Goal: Task Accomplishment & Management: Manage account settings

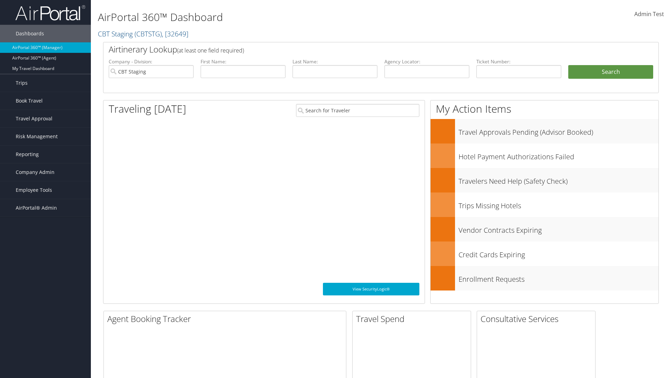
click at [45, 172] on span "Company Admin" at bounding box center [35, 171] width 39 height 17
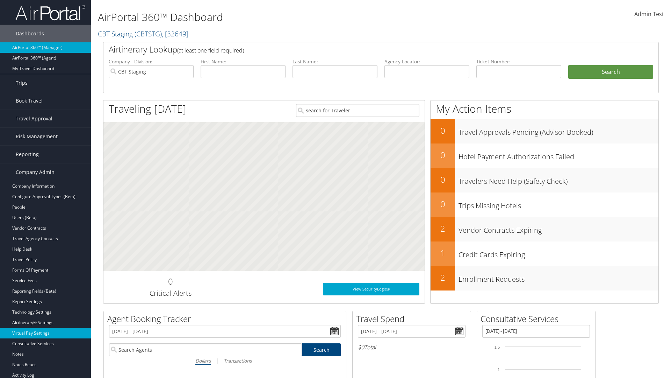
click at [45, 333] on link "Virtual Pay Settings" at bounding box center [45, 333] width 91 height 10
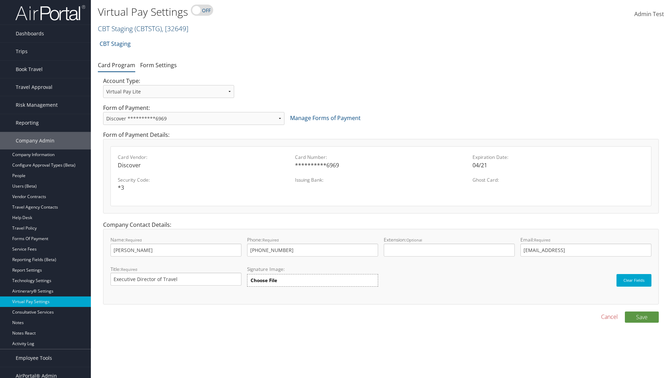
click at [115, 28] on link "CBT Staging ( CBTSTG ) , [ 32649 ]" at bounding box center [143, 28] width 91 height 9
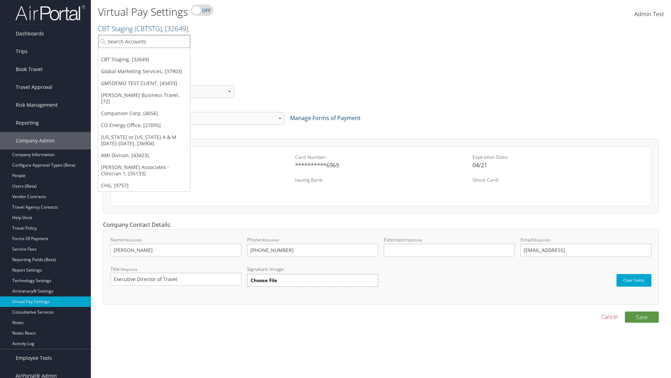
click at [144, 41] on input "search" at bounding box center [144, 41] width 92 height 13
type input "GMSDEMO TEST CLIENT"
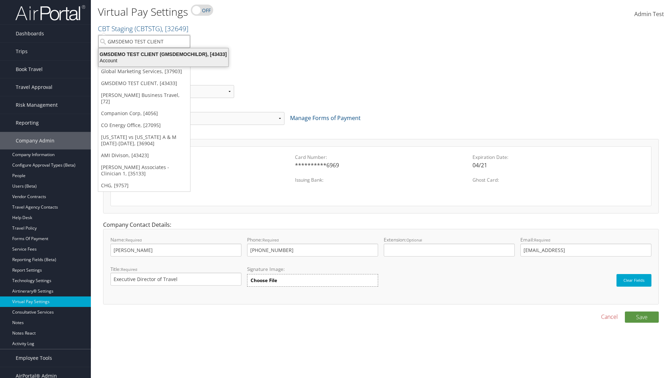
click at [163, 54] on div "GMSDEMO TEST CLIENT (GMSDEMOCHILDR), [43433]" at bounding box center [163, 54] width 138 height 6
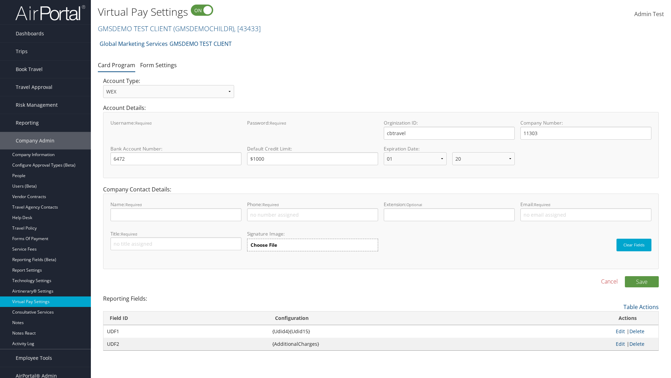
select select "20"
select select "0"
